Goal: Navigation & Orientation: Find specific page/section

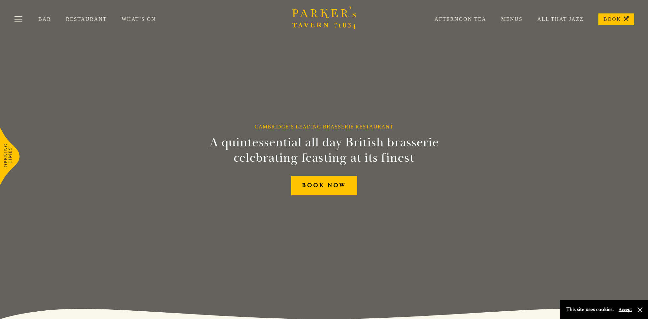
click at [85, 16] on div "Bar Restaurant What’s On Afternoon Tea Menus All That Jazz BOOK" at bounding box center [324, 19] width 648 height 38
click at [85, 20] on link "Restaurant" at bounding box center [94, 19] width 56 height 6
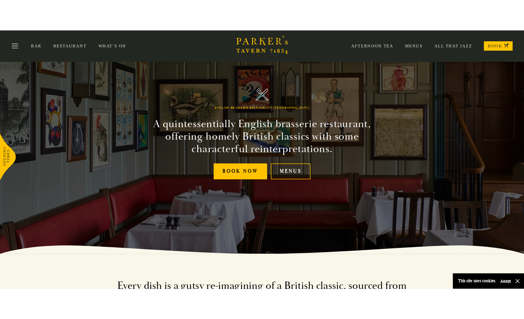
scroll to position [32, 0]
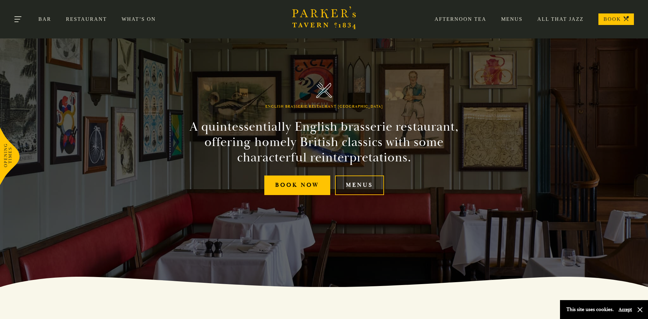
click at [19, 19] on button "Toggle navigation" at bounding box center [18, 20] width 27 height 27
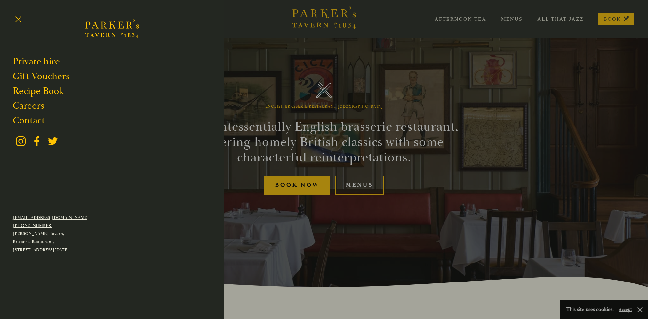
click at [366, 188] on div at bounding box center [324, 159] width 648 height 319
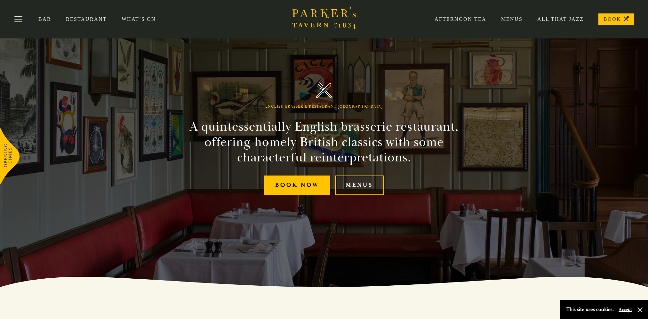
click at [366, 188] on link "Menus" at bounding box center [359, 185] width 49 height 20
